Goal: Find specific page/section: Find specific page/section

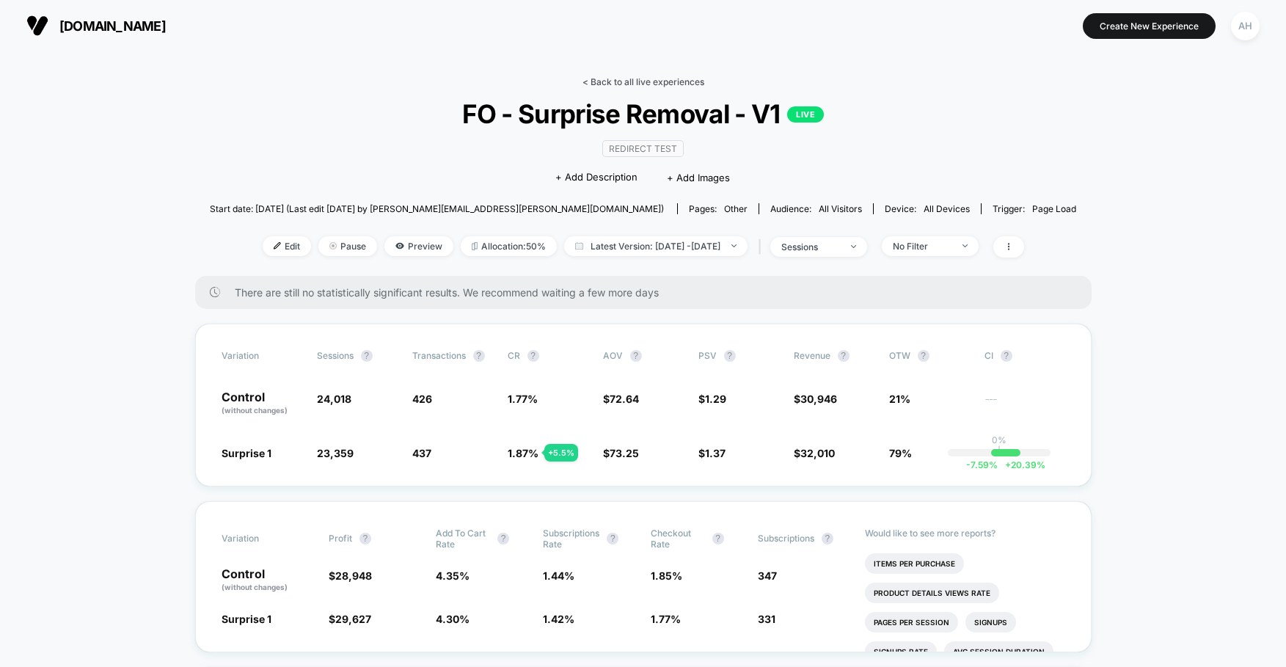
click at [686, 85] on link "< Back to all live experiences" at bounding box center [643, 81] width 122 height 11
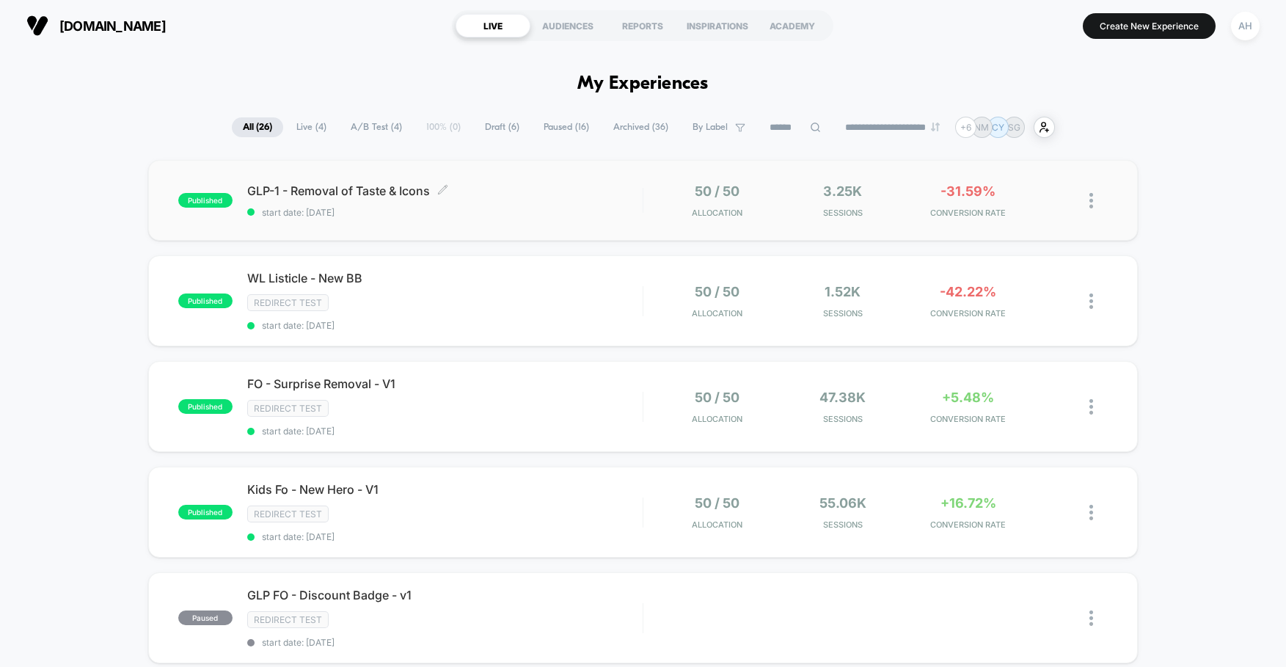
click at [538, 206] on div "GLP-1 - Removal of Taste & Icons Click to edit experience details Click to edit…" at bounding box center [444, 200] width 395 height 34
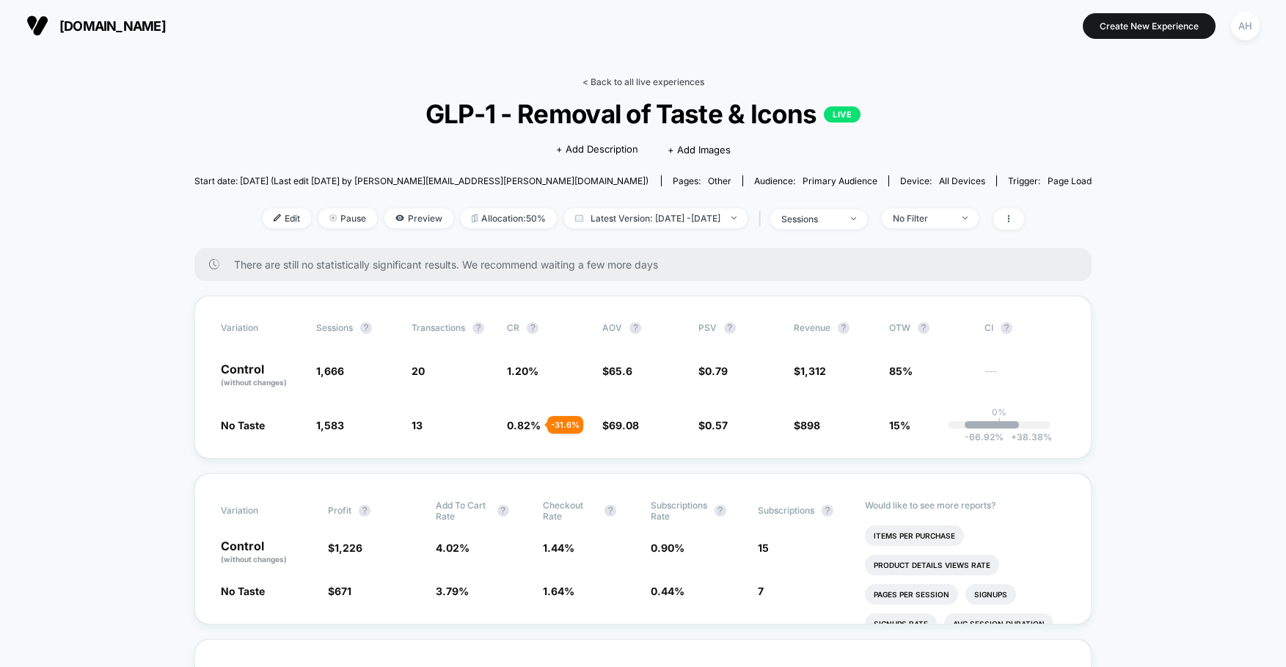
click at [653, 85] on link "< Back to all live experiences" at bounding box center [643, 81] width 122 height 11
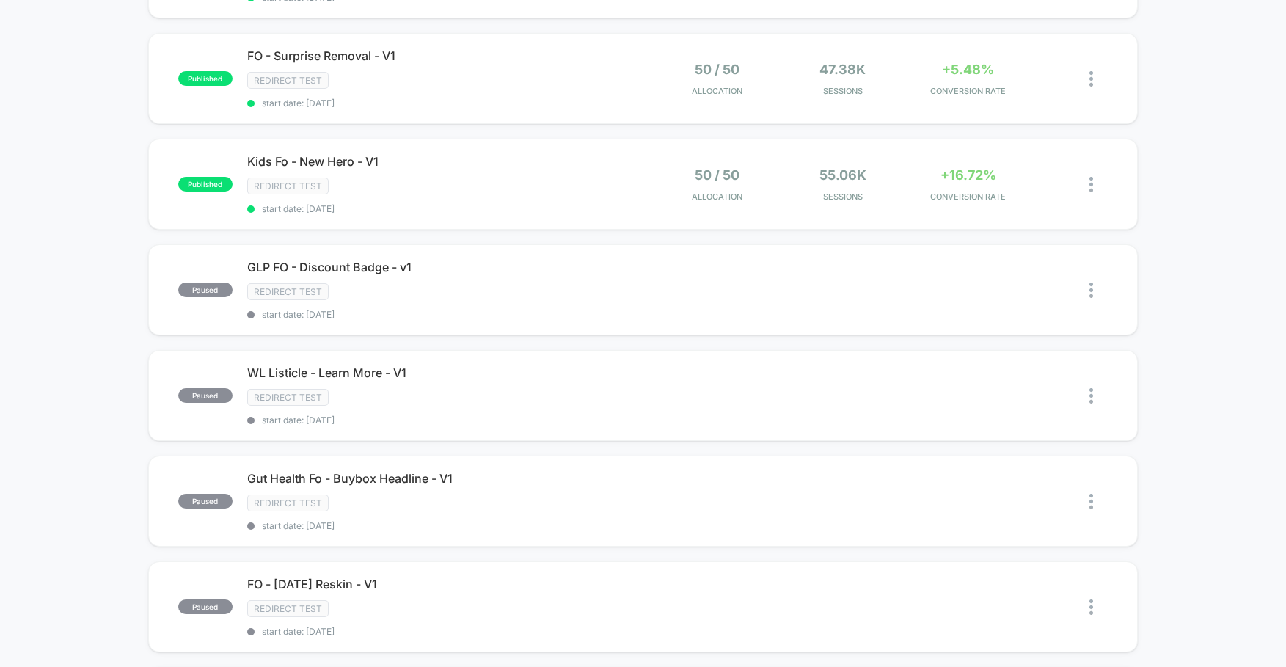
scroll to position [347, 0]
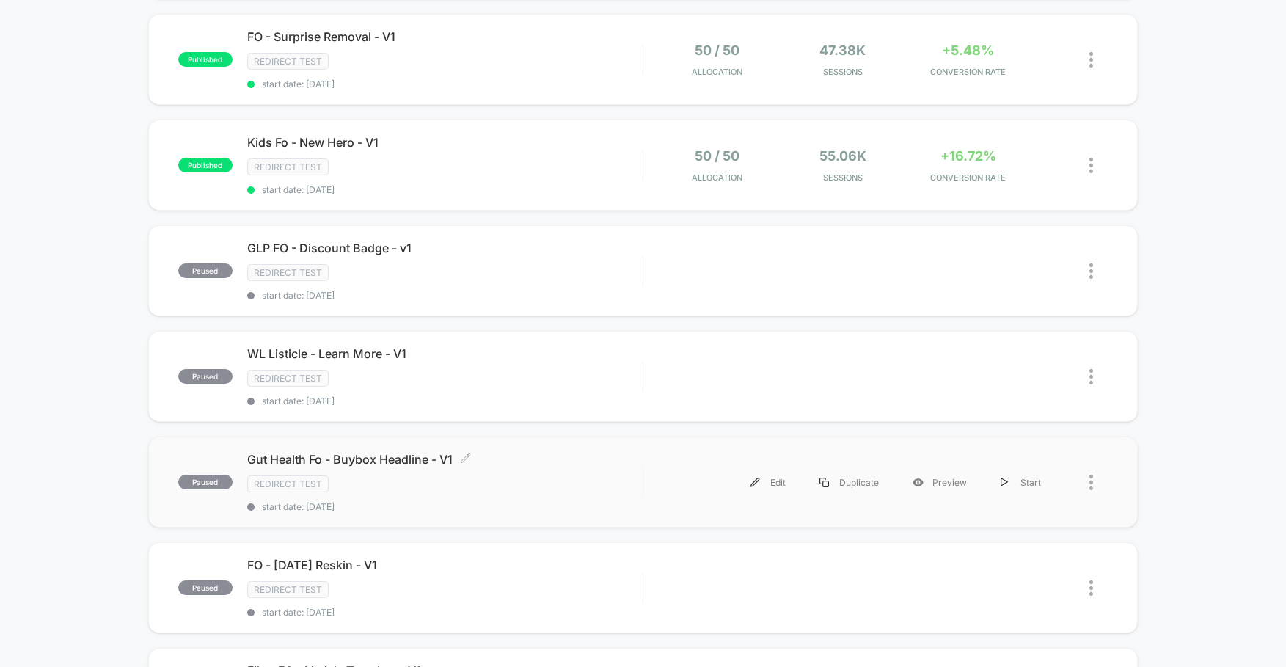
click at [487, 484] on div "Redirect Test" at bounding box center [444, 483] width 395 height 17
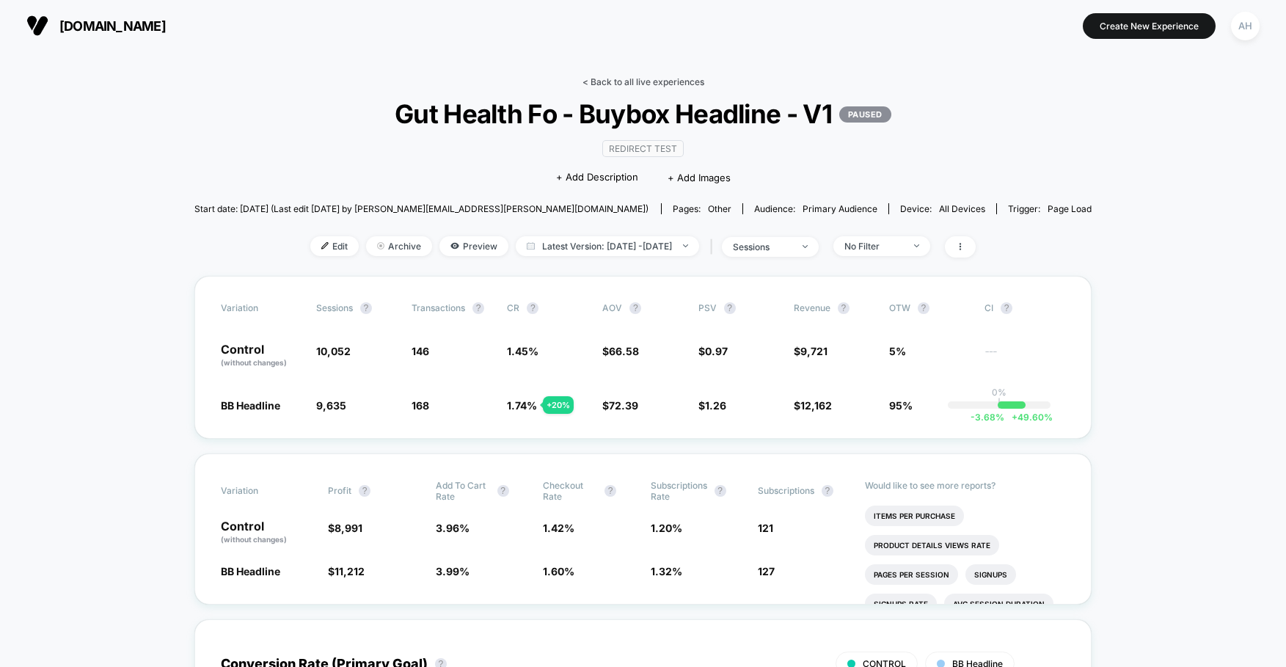
click at [604, 80] on link "< Back to all live experiences" at bounding box center [643, 81] width 122 height 11
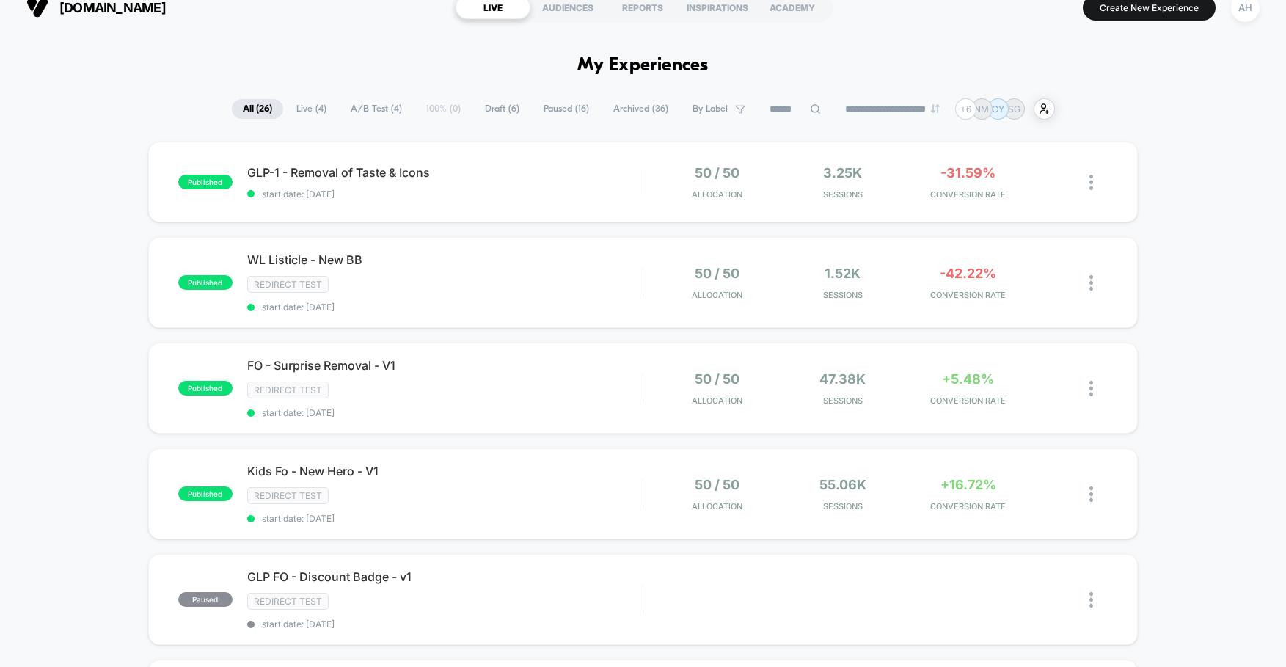
scroll to position [91, 0]
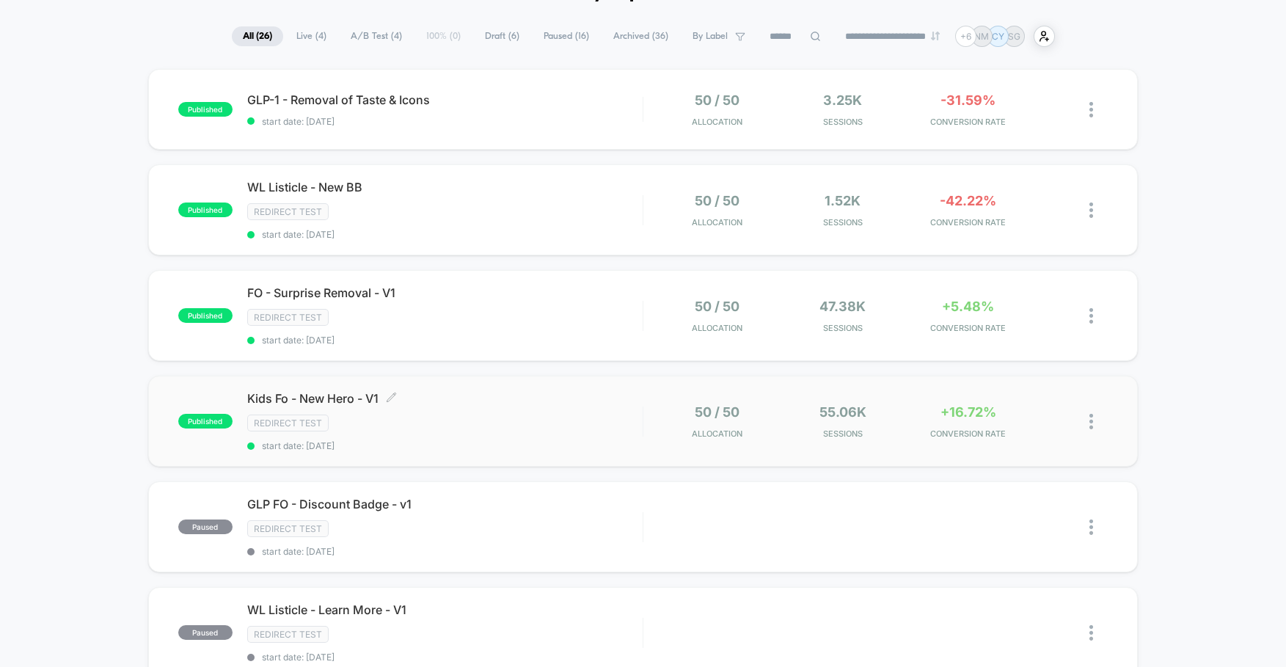
click at [527, 431] on div "Redirect Test" at bounding box center [444, 422] width 395 height 17
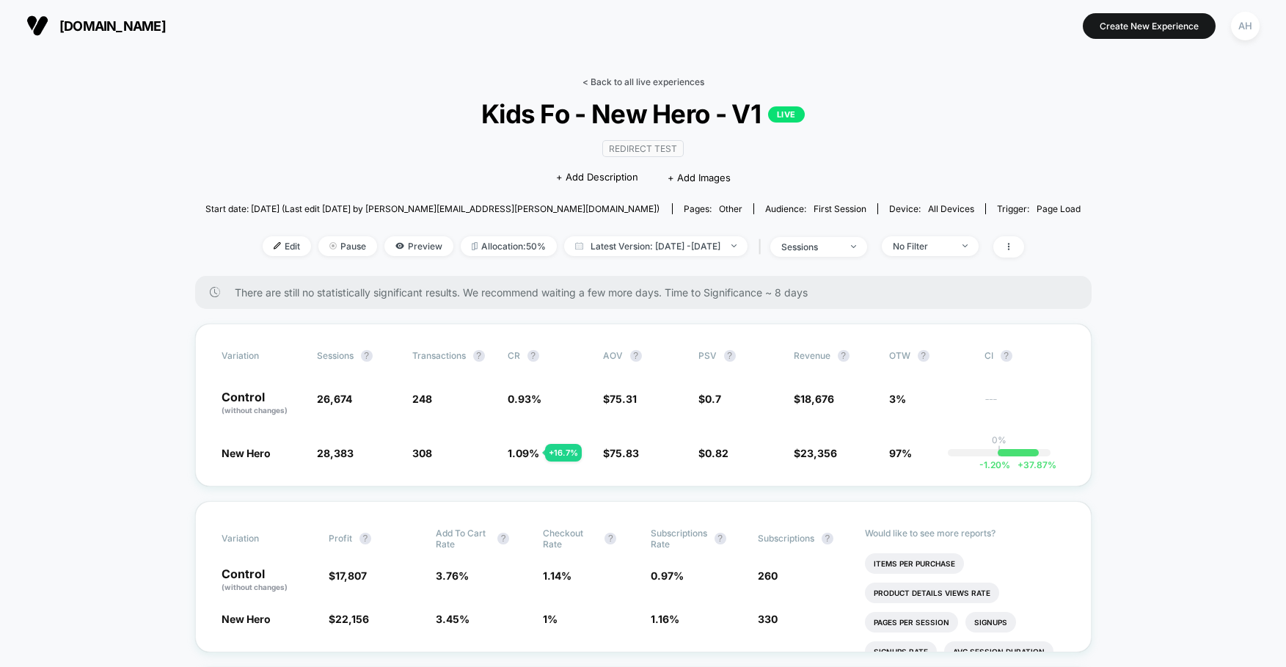
click at [637, 85] on link "< Back to all live experiences" at bounding box center [643, 81] width 122 height 11
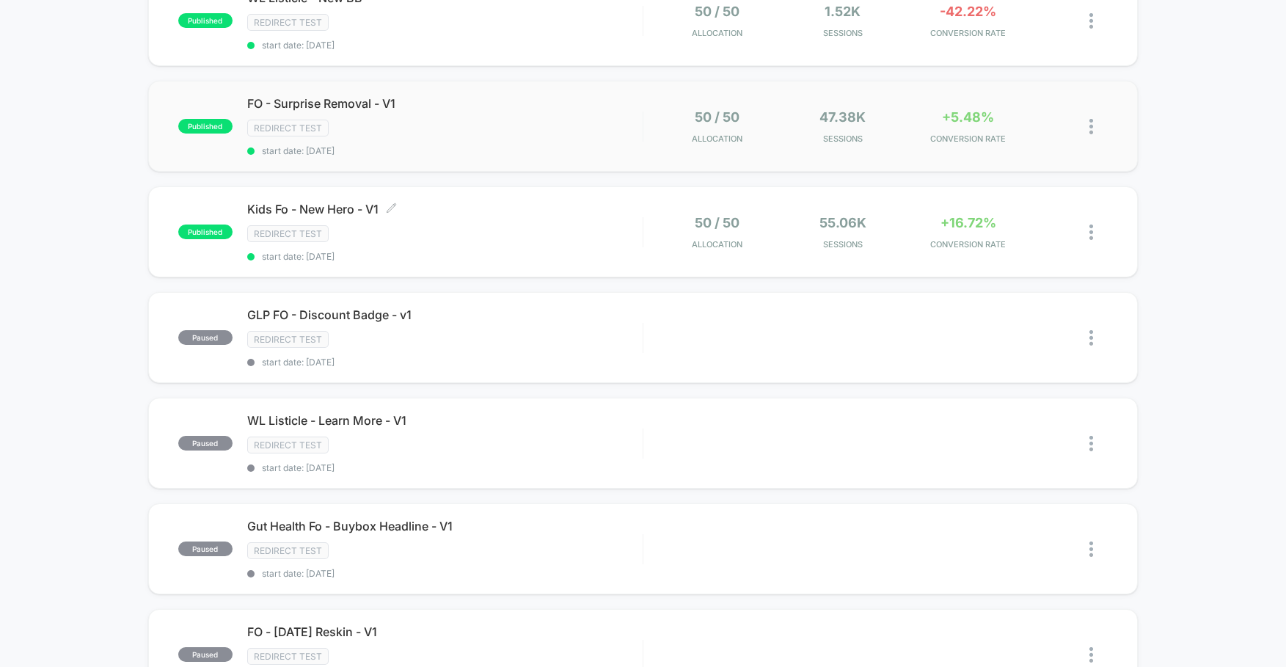
scroll to position [343, 0]
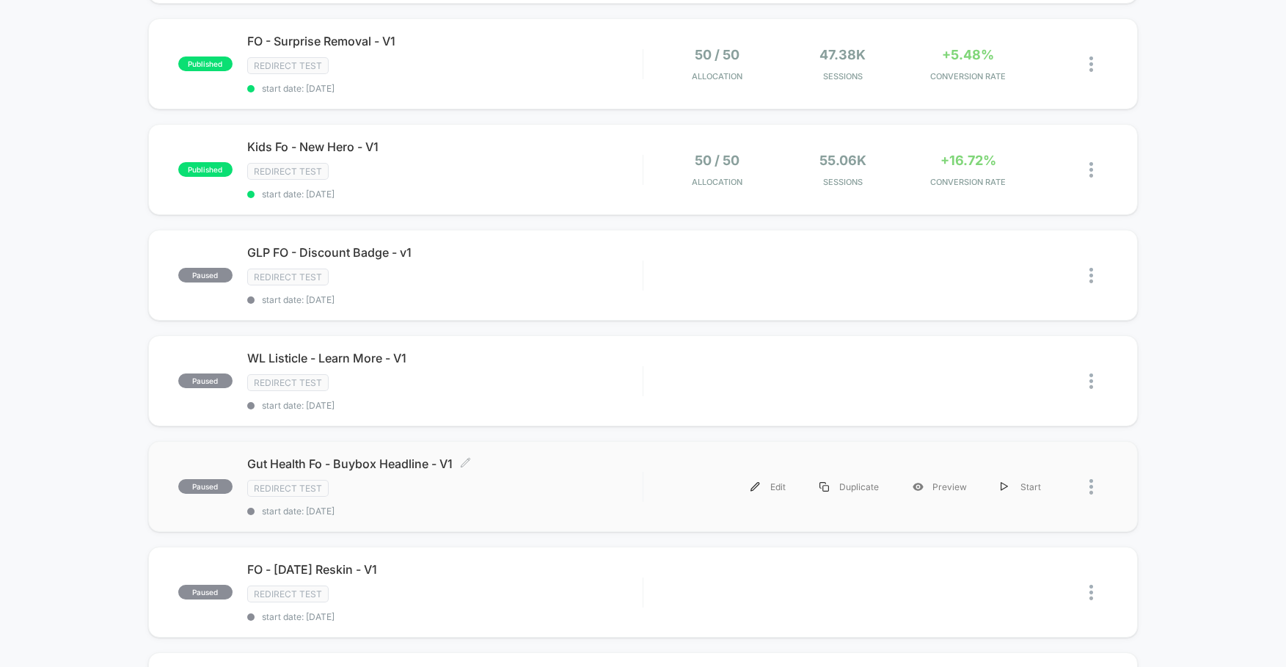
click at [523, 480] on div "Redirect Test" at bounding box center [444, 488] width 395 height 17
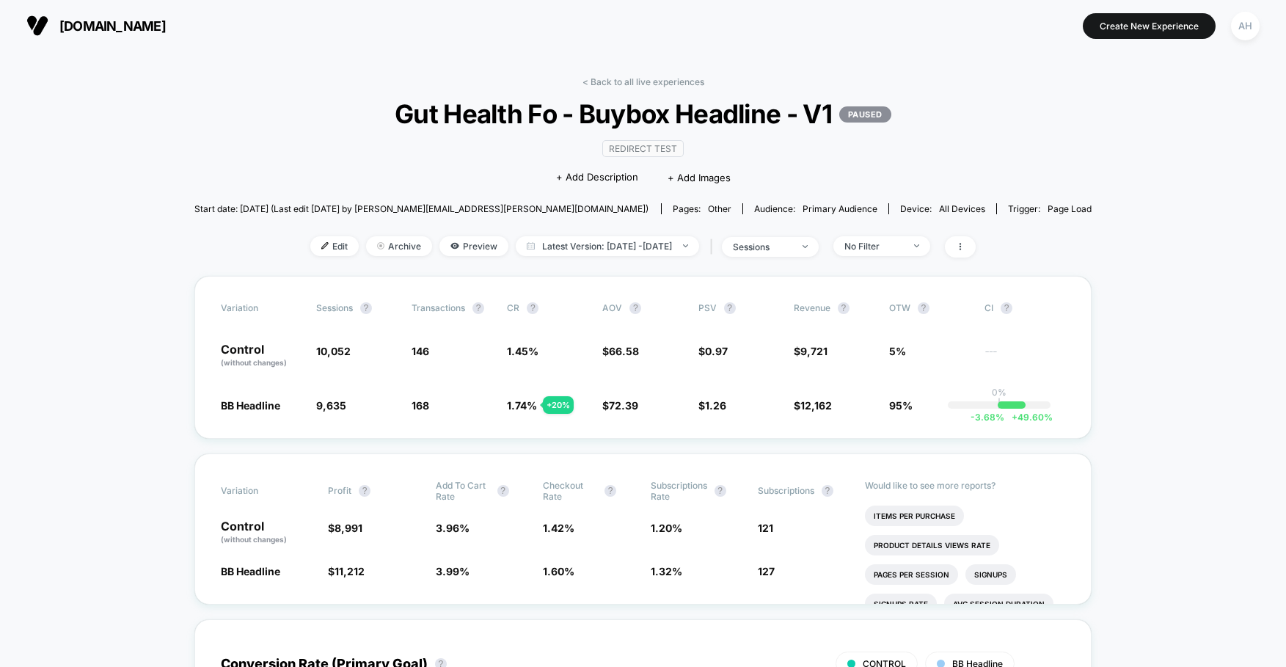
scroll to position [105, 0]
